Goal: Transaction & Acquisition: Purchase product/service

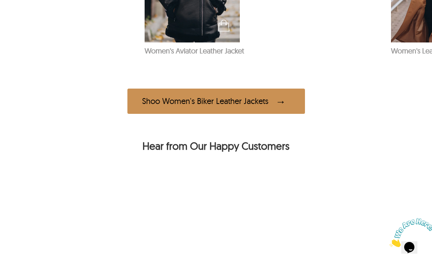
scroll to position [594, 0]
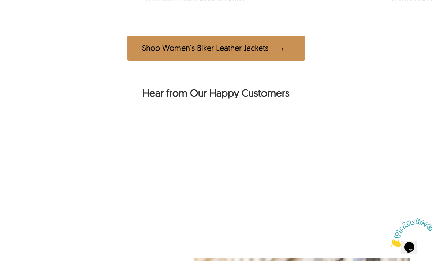
click at [277, 55] on span at bounding box center [282, 48] width 15 height 14
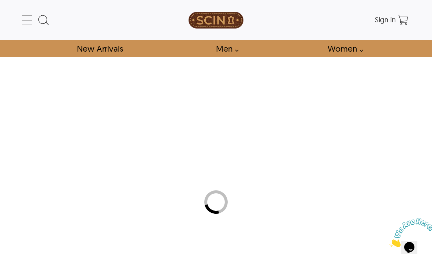
select select "********"
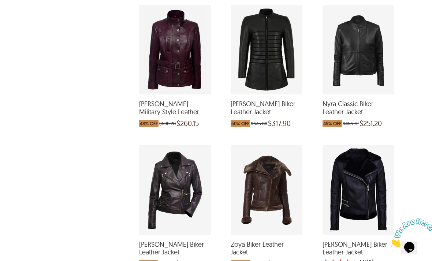
scroll to position [1194, 0]
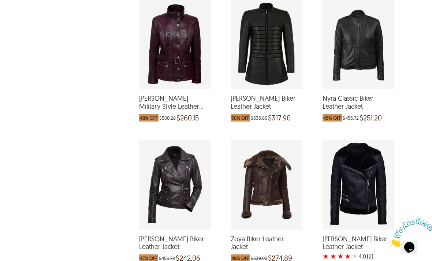
click at [177, 101] on span "[PERSON_NAME] Military Style Leather Jacket" at bounding box center [175, 102] width 72 height 16
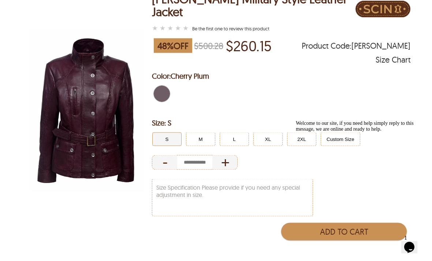
scroll to position [69, 0]
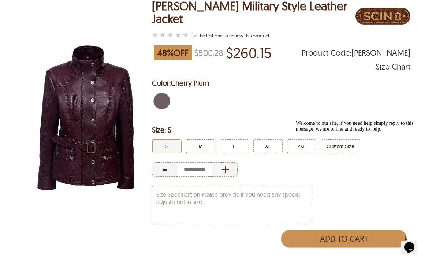
click at [299, 140] on button "2XL" at bounding box center [301, 146] width 29 height 14
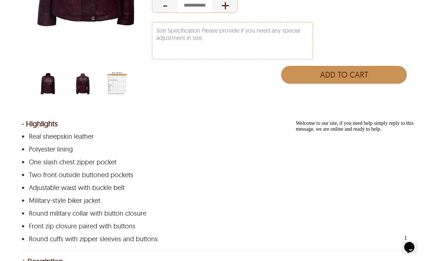
scroll to position [232, 0]
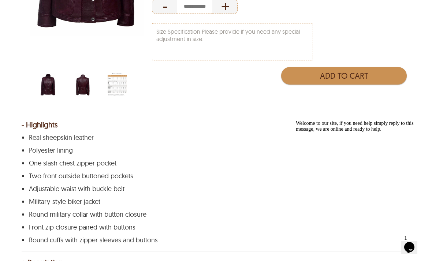
click at [380, 69] on button "Add to Cart" at bounding box center [343, 76] width 125 height 18
type input "*"
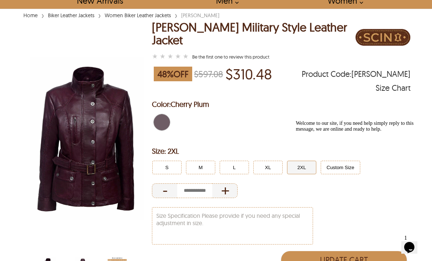
scroll to position [48, 0]
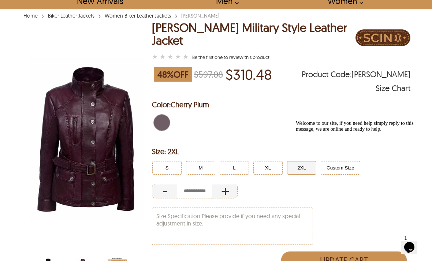
scroll to position [1217, 0]
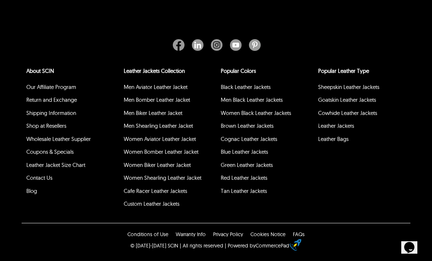
select select "********"
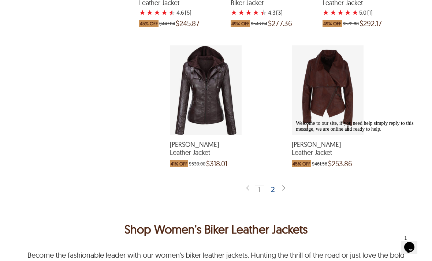
scroll to position [1586, 0]
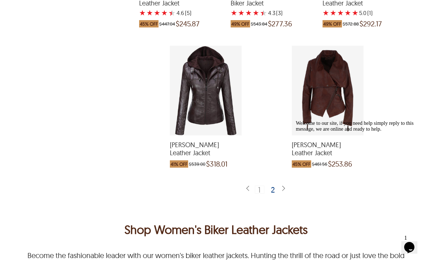
click at [286, 185] on img at bounding box center [283, 188] width 6 height 7
click at [275, 186] on div "2" at bounding box center [273, 189] width 11 height 7
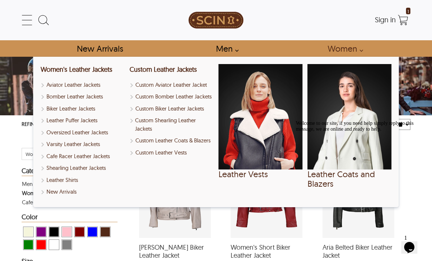
click at [358, 55] on link "Women" at bounding box center [343, 48] width 48 height 16
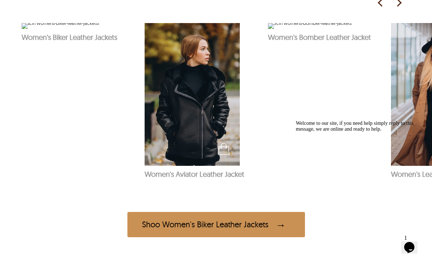
scroll to position [399, 0]
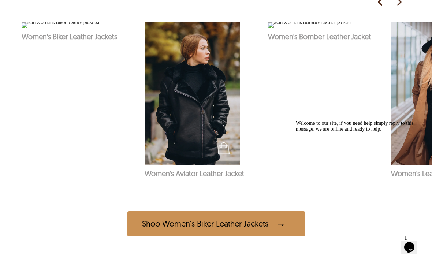
click at [394, 8] on img at bounding box center [398, 2] width 11 height 11
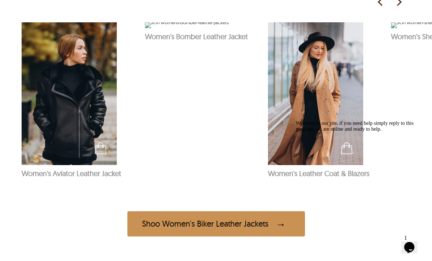
click at [331, 132] on img at bounding box center [315, 93] width 95 height 143
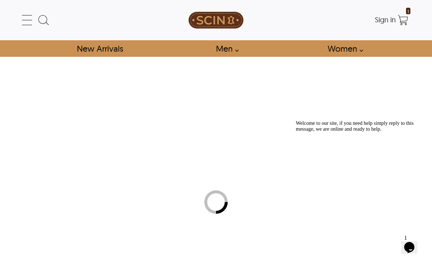
select select "********"
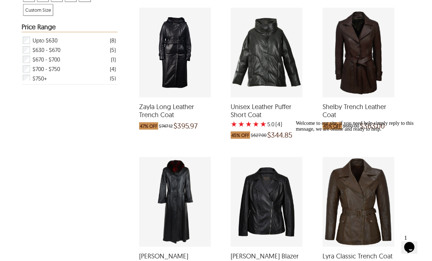
scroll to position [288, 0]
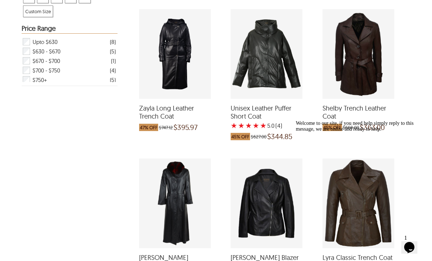
click at [368, 57] on div "Shelby Trench Leather Coat which was at a price of $660.00, now after discount …" at bounding box center [358, 54] width 72 height 90
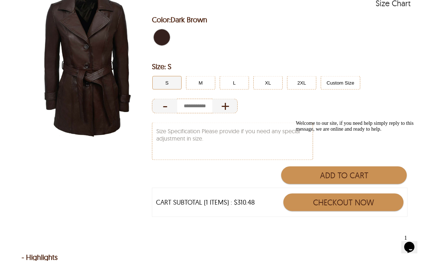
scroll to position [156, 0]
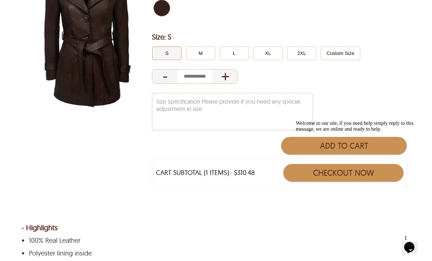
click at [306, 52] on button "2XL" at bounding box center [301, 53] width 29 height 14
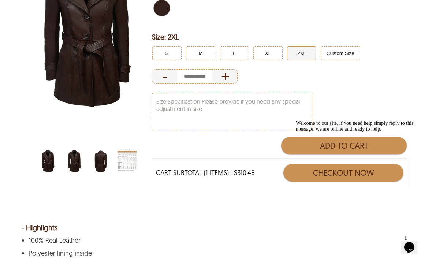
click at [354, 124] on div "Welcome to our site, if you need help simply reply to this message, we are onli…" at bounding box center [362, 126] width 132 height 12
click at [357, 123] on div "Welcome to our site, if you need help simply reply to this message, we are onli…" at bounding box center [362, 126] width 132 height 12
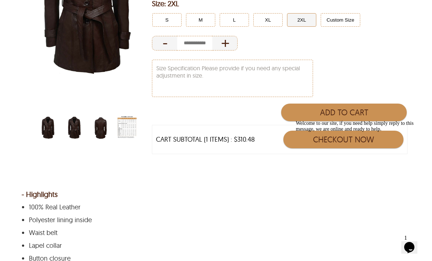
scroll to position [189, 0]
click at [296, 120] on icon "Chat attention grabber" at bounding box center [296, 120] width 0 height 0
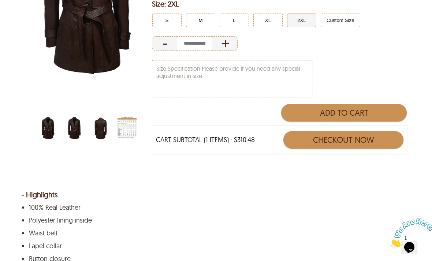
click at [370, 114] on button "Add to Cart" at bounding box center [343, 113] width 125 height 18
type input "*"
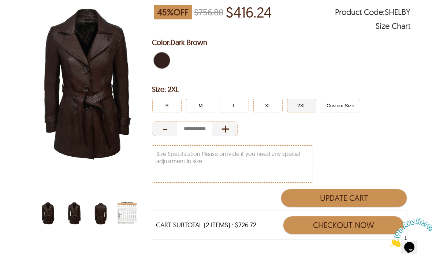
select select "********"
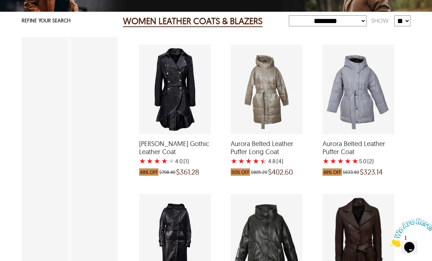
scroll to position [288, 0]
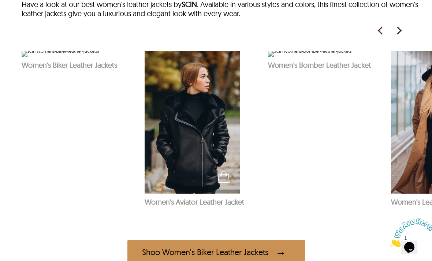
scroll to position [371, 0]
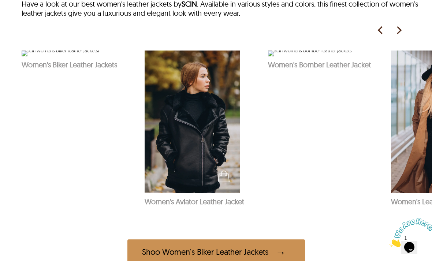
click at [398, 36] on img at bounding box center [398, 30] width 11 height 11
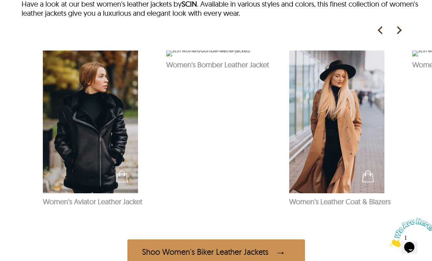
scroll to position [0, 123]
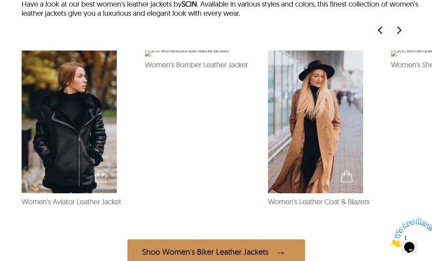
click at [391, 36] on picture at bounding box center [383, 30] width 18 height 11
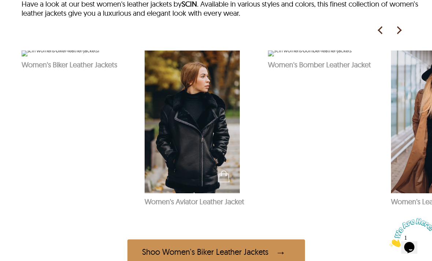
click at [397, 36] on img at bounding box center [398, 30] width 11 height 11
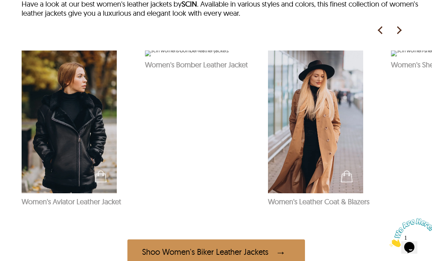
click at [398, 36] on img at bounding box center [398, 30] width 11 height 11
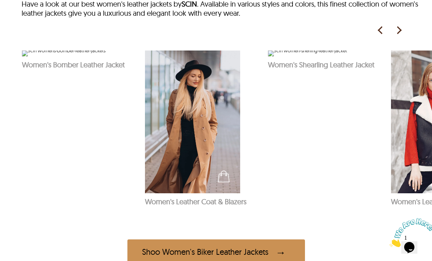
click at [397, 36] on img at bounding box center [398, 30] width 11 height 11
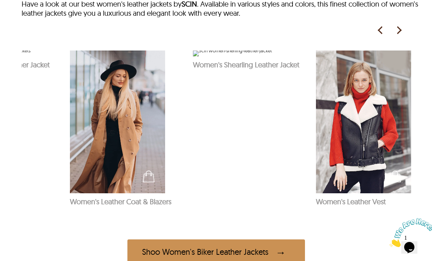
click at [376, 36] on img at bounding box center [379, 30] width 11 height 11
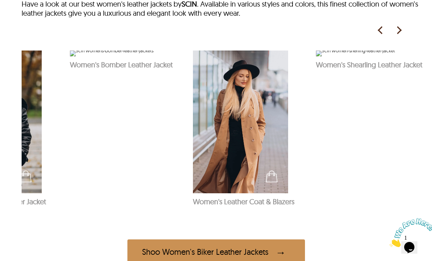
click at [374, 36] on img at bounding box center [379, 30] width 11 height 11
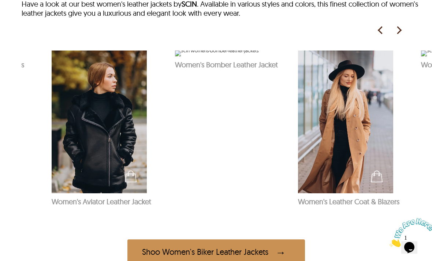
scroll to position [0, 75]
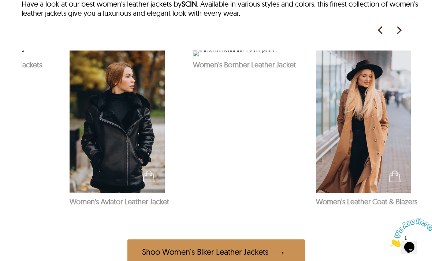
click at [134, 141] on img at bounding box center [116, 121] width 95 height 143
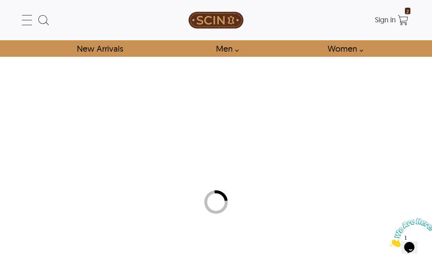
select select "********"
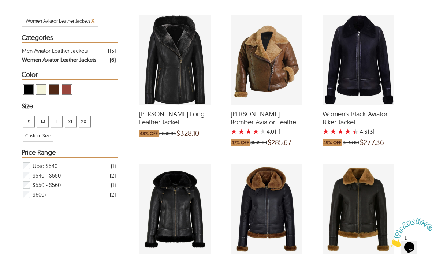
scroll to position [132, 0]
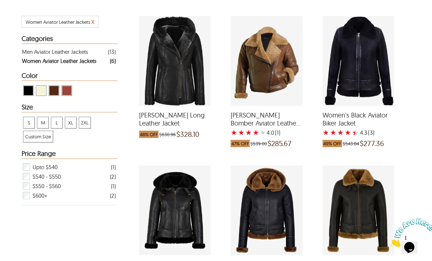
click at [192, 127] on span "[PERSON_NAME] Long Leather Jacket" at bounding box center [175, 119] width 72 height 16
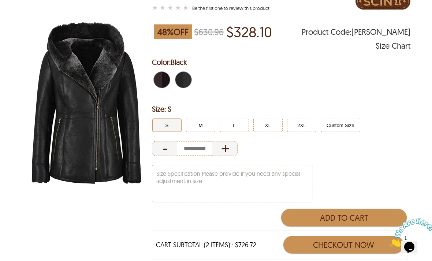
scroll to position [89, 0]
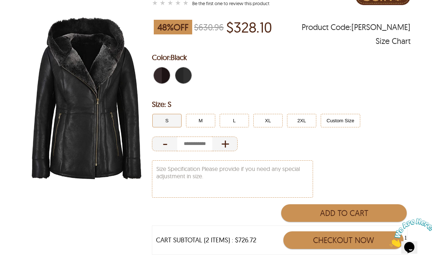
click at [306, 125] on button "2XL" at bounding box center [301, 121] width 29 height 14
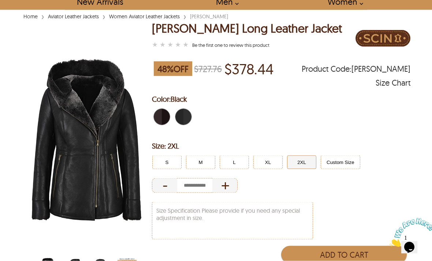
scroll to position [47, 0]
select select "********"
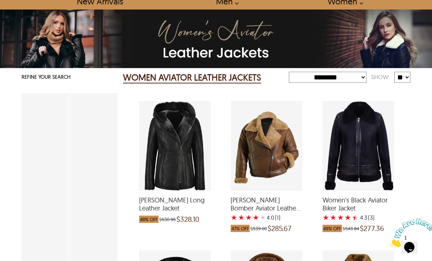
scroll to position [132, 0]
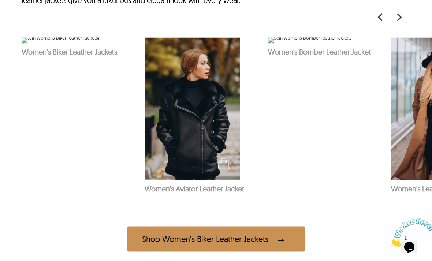
scroll to position [381, 0]
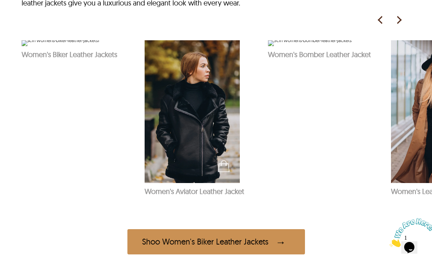
click at [418, 137] on img at bounding box center [438, 111] width 95 height 143
select select "********"
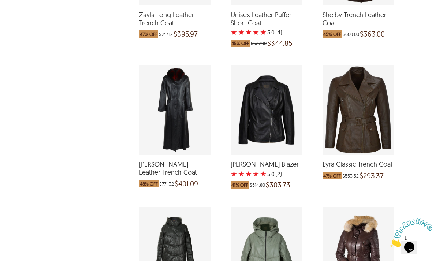
scroll to position [381, 0]
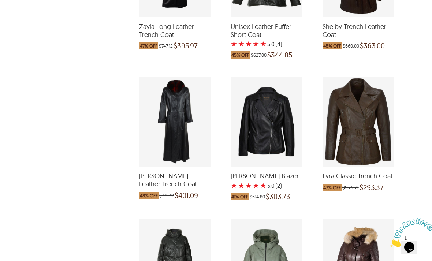
click at [370, 125] on div "Lyra Classic Trench Coat which was at a price of $553.52, now after discount th…" at bounding box center [358, 122] width 72 height 90
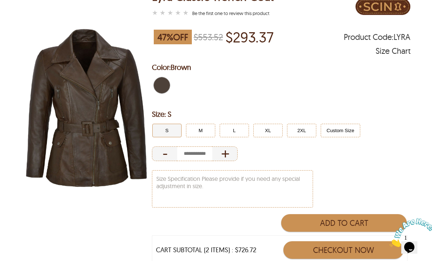
scroll to position [79, 0]
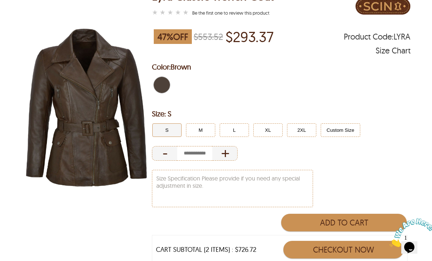
click at [347, 131] on button "Custom Size" at bounding box center [339, 130] width 39 height 14
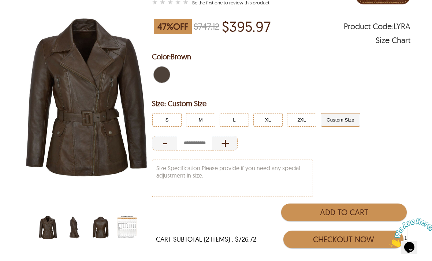
scroll to position [89, 0]
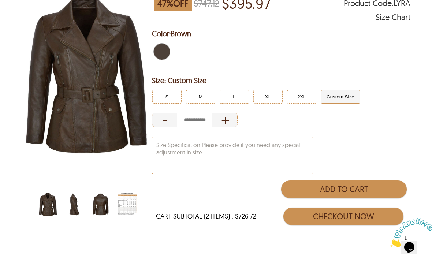
scroll to position [393, 0]
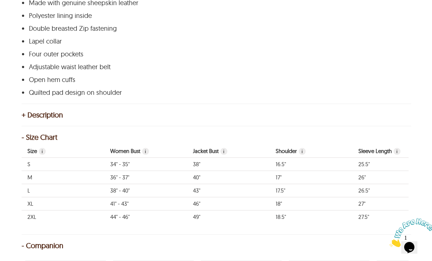
select select "********"
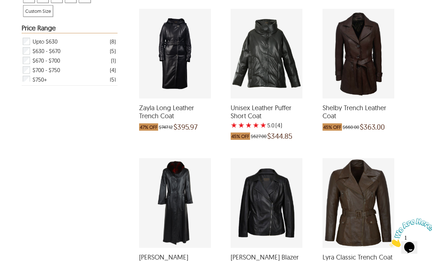
click at [371, 74] on div "Shelby Trench Leather Coat which was at a price of $660.00, now after discount …" at bounding box center [358, 54] width 72 height 90
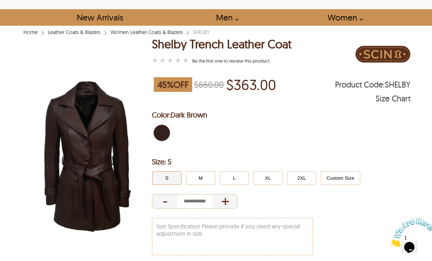
scroll to position [32, 0]
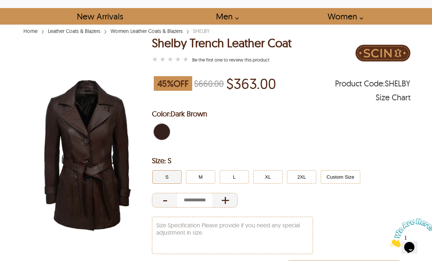
click at [343, 178] on button "Custom Size" at bounding box center [339, 177] width 39 height 14
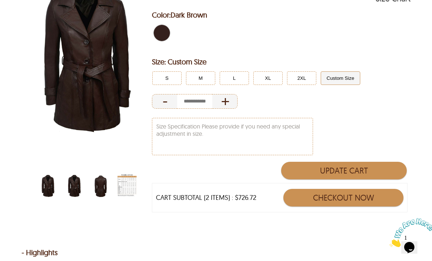
scroll to position [131, 0]
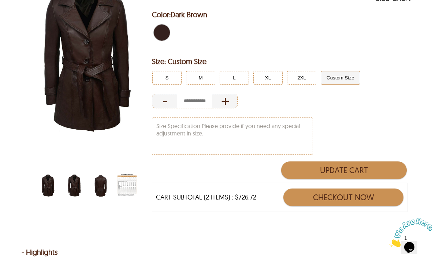
click at [135, 180] on img "women-leather-jacket-size-chart-min.jpg" at bounding box center [126, 185] width 19 height 24
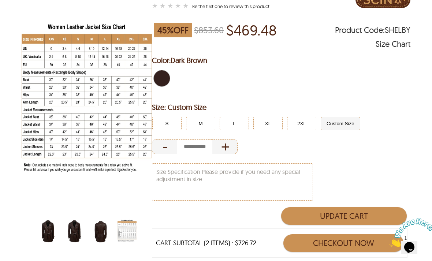
scroll to position [85, 0]
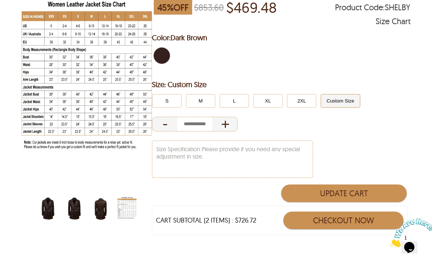
select select "********"
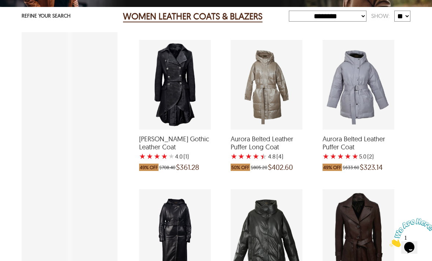
scroll to position [312, 0]
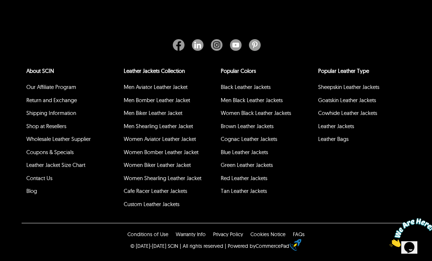
scroll to position [283, 0]
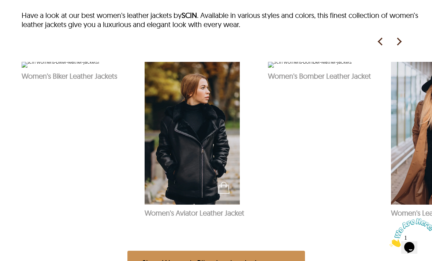
click at [87, 68] on img at bounding box center [61, 65] width 78 height 6
select select "********"
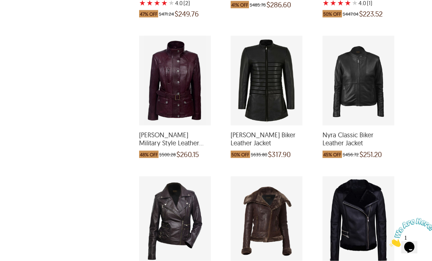
scroll to position [1156, 0]
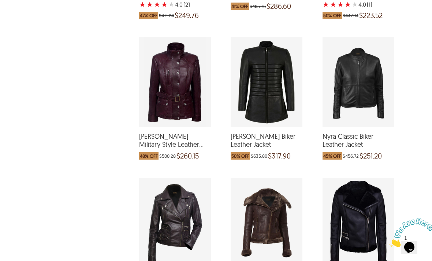
click at [186, 75] on div "Nicole Military Style Leather Jacket which was at a price of $500.28, now after…" at bounding box center [175, 82] width 72 height 90
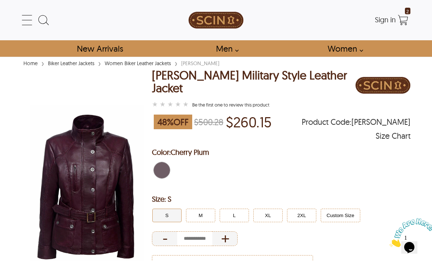
click at [235, 47] on link "Men" at bounding box center [224, 48] width 35 height 16
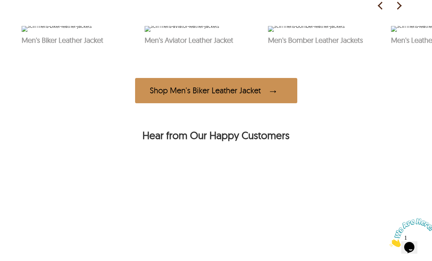
scroll to position [380, 0]
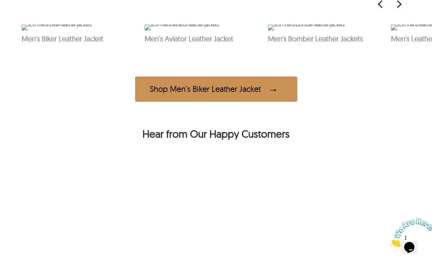
click at [60, 30] on img at bounding box center [57, 28] width 70 height 6
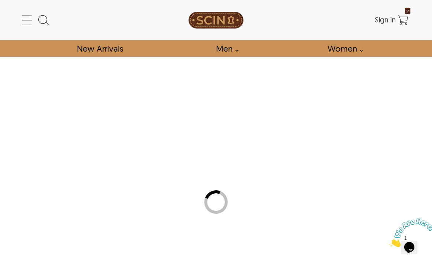
select select "********"
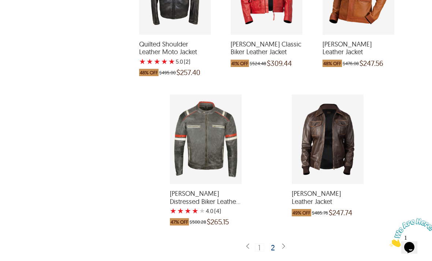
scroll to position [1547, 0]
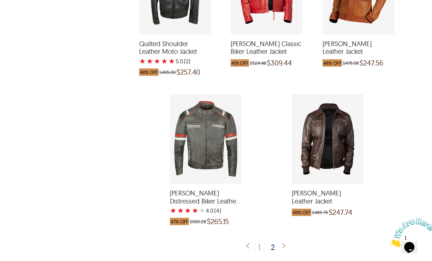
click at [277, 247] on div "2" at bounding box center [273, 246] width 11 height 7
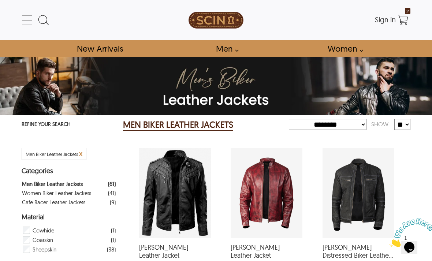
click at [240, 54] on link "Men" at bounding box center [224, 48] width 35 height 16
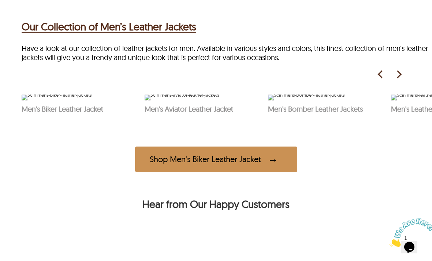
scroll to position [315, 0]
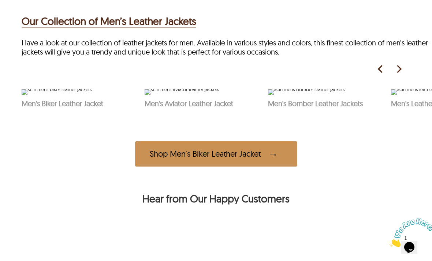
click at [400, 75] on img at bounding box center [398, 69] width 11 height 11
click at [336, 95] on img at bounding box center [307, 92] width 79 height 6
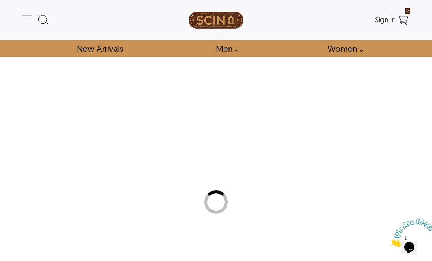
select select "********"
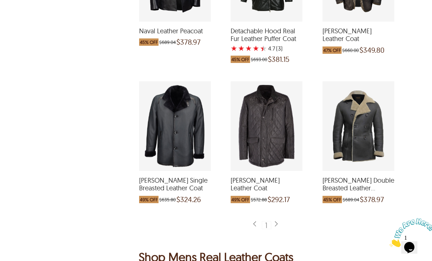
scroll to position [655, 0]
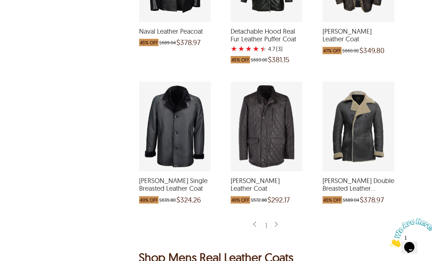
click at [356, 119] on div "Ralph Double Breasted Leather Peacoat which was at a price of $689.04, now afte…" at bounding box center [358, 127] width 72 height 90
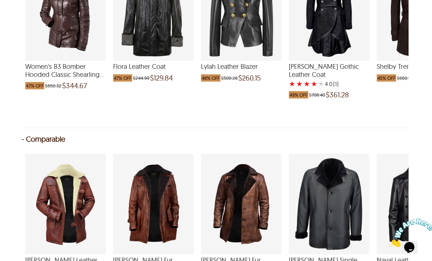
scroll to position [685, 0]
